Goal: Task Accomplishment & Management: Use online tool/utility

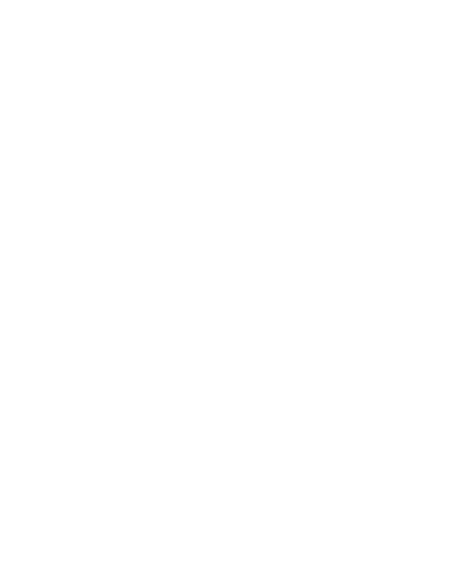
scroll to position [3704, 0]
click at [112, 272] on span "Children’s Farm" at bounding box center [124, 276] width 56 height 8
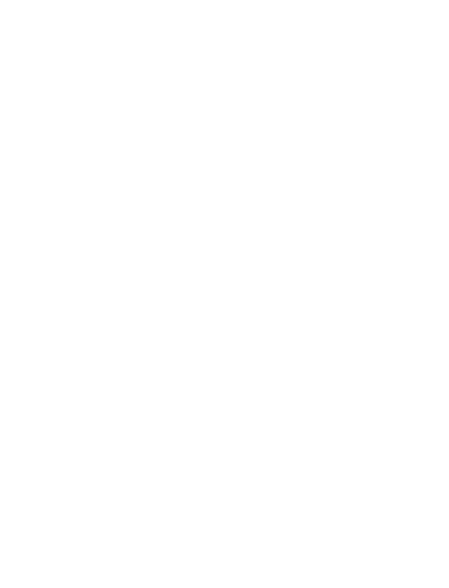
click at [289, 261] on div "Ski-in Ski-out" at bounding box center [280, 276] width 69 height 30
click at [220, 427] on link "Hotel finden" at bounding box center [258, 438] width 90 height 22
click at [402, 234] on span "filtern" at bounding box center [397, 238] width 25 height 8
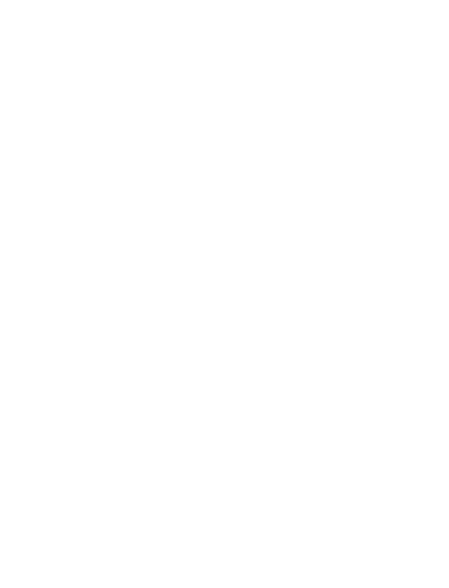
click at [429, 181] on icon at bounding box center [428, 190] width 24 height 19
click at [229, 248] on span "Meine Wünsche" at bounding box center [229, 252] width 43 height 8
